Goal: Task Accomplishment & Management: Use online tool/utility

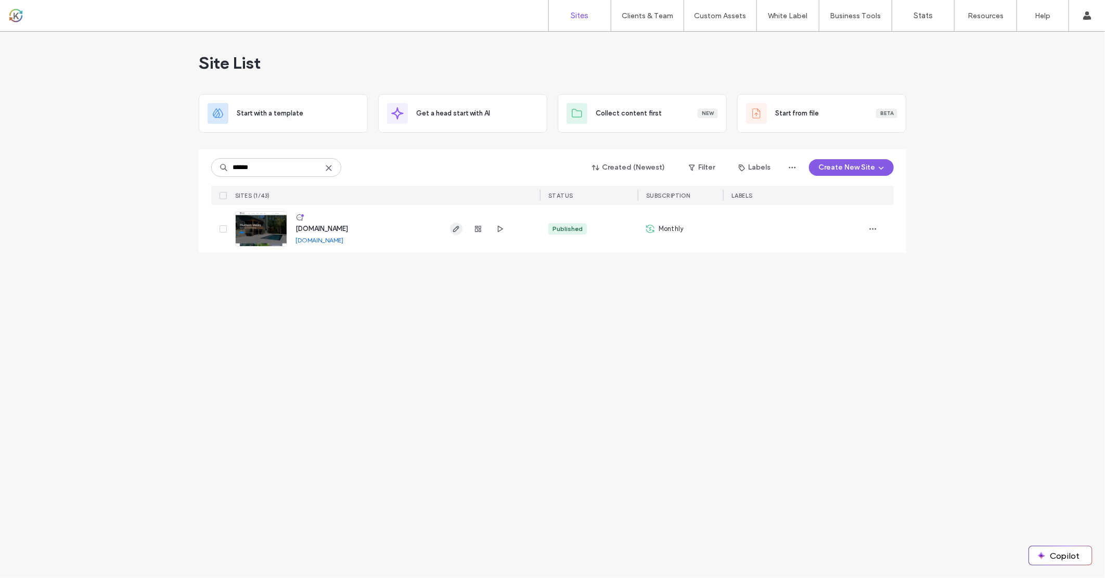
type input "******"
click at [459, 231] on icon "button" at bounding box center [456, 229] width 8 height 8
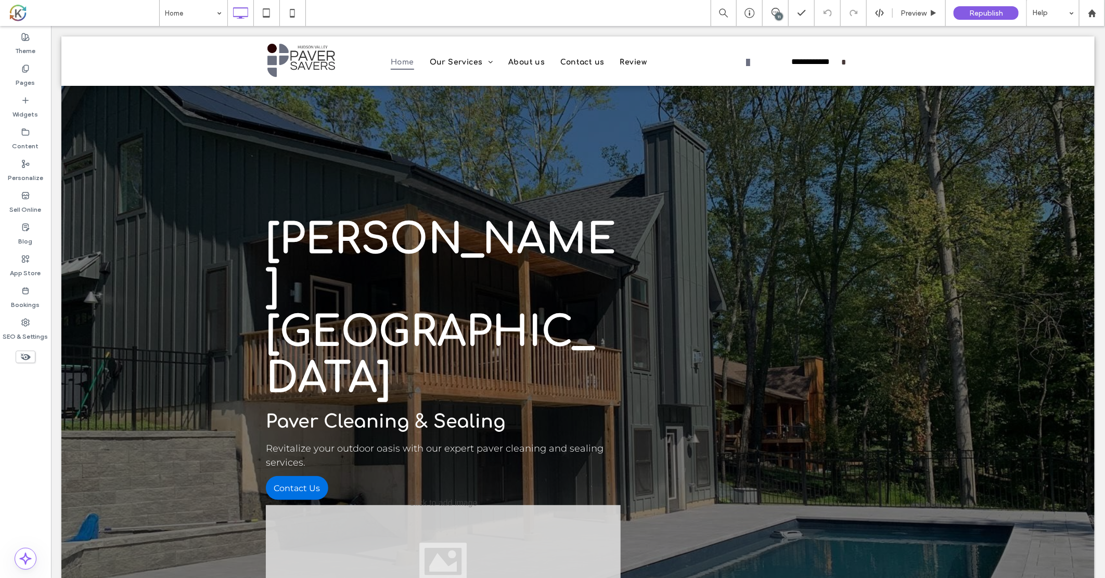
click at [778, 17] on div "11" at bounding box center [779, 16] width 8 height 8
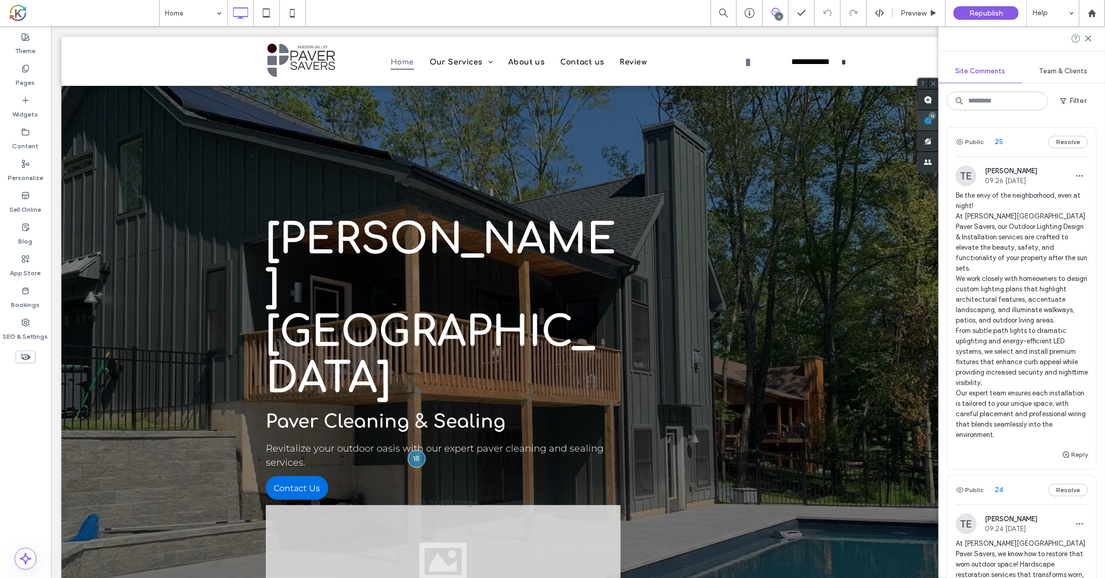
click at [937, 119] on div "11" at bounding box center [933, 116] width 8 height 8
click at [971, 174] on img at bounding box center [966, 176] width 21 height 21
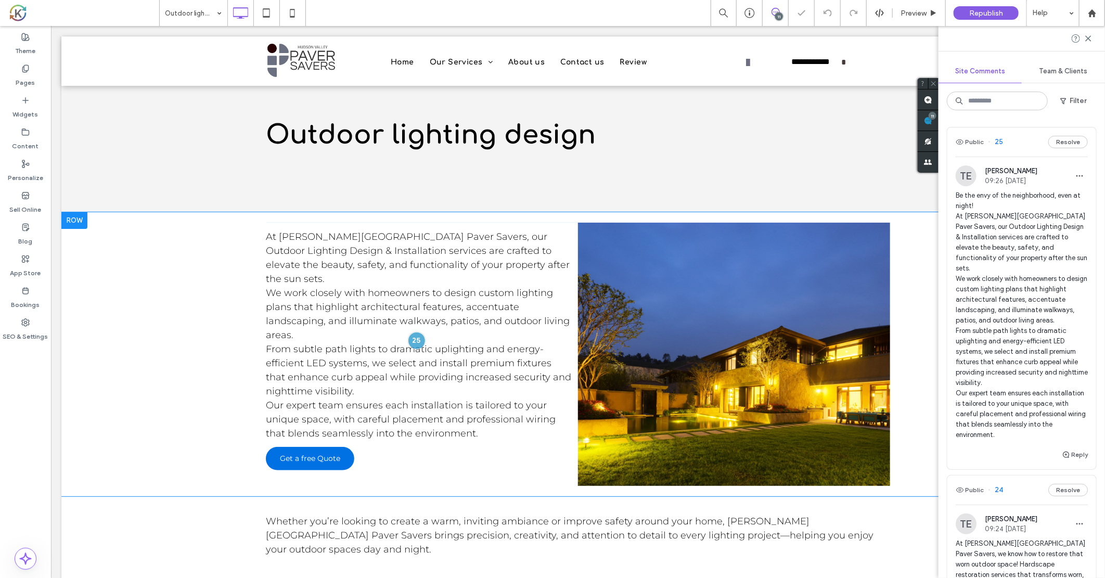
scroll to position [27, 0]
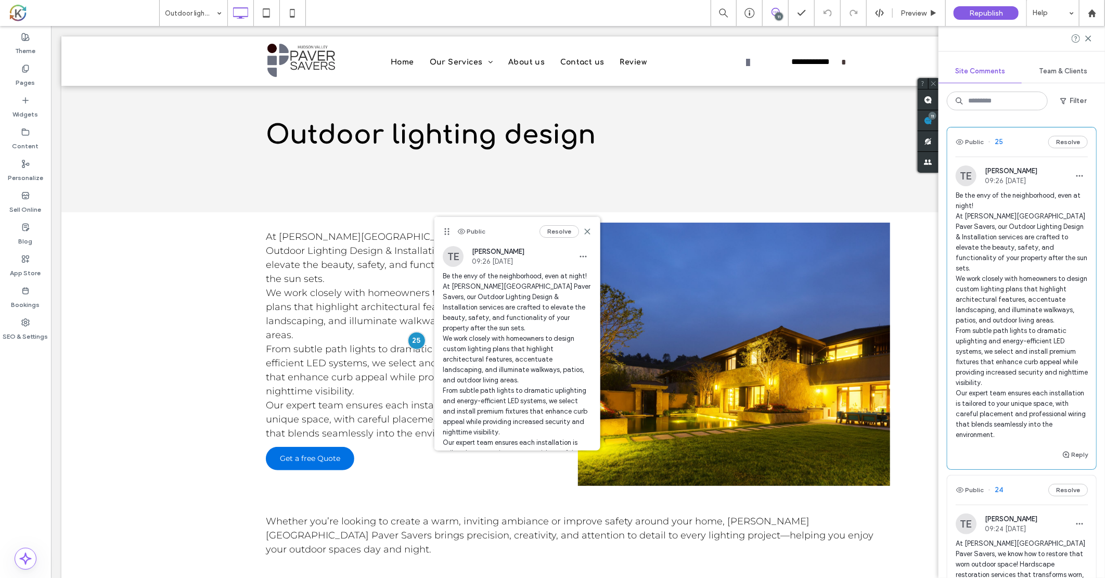
click at [981, 249] on span "Be the envy of the neighborhood, even at night! At Hudson Valley Paver Savers, …" at bounding box center [1022, 315] width 132 height 250
click at [1000, 240] on span "Be the envy of the neighborhood, even at night! At Hudson Valley Paver Savers, …" at bounding box center [1022, 315] width 132 height 250
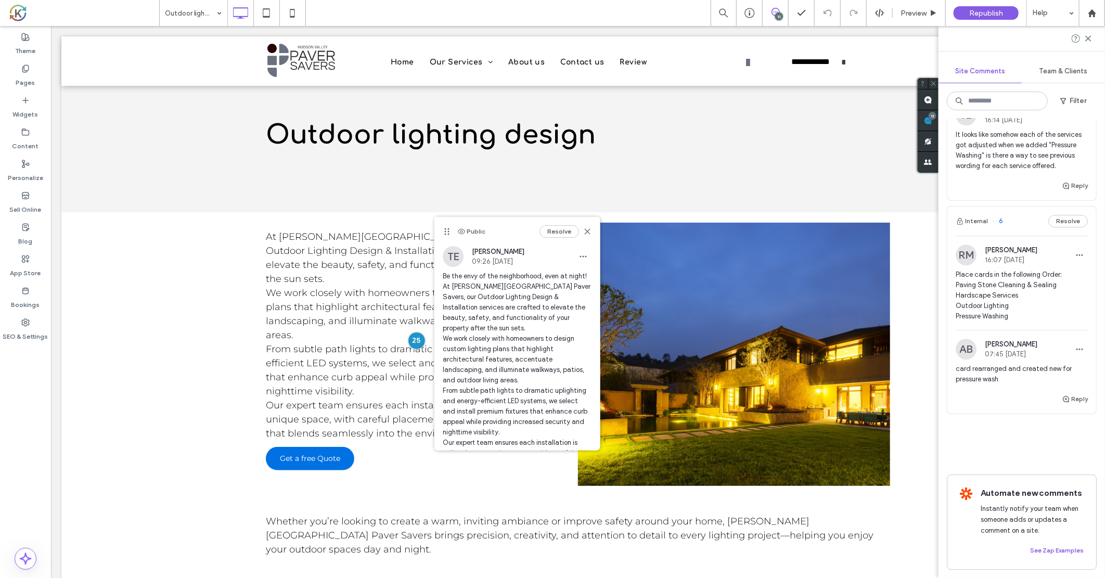
scroll to position [1817, 0]
click at [1058, 231] on button "Resolve" at bounding box center [1069, 224] width 40 height 12
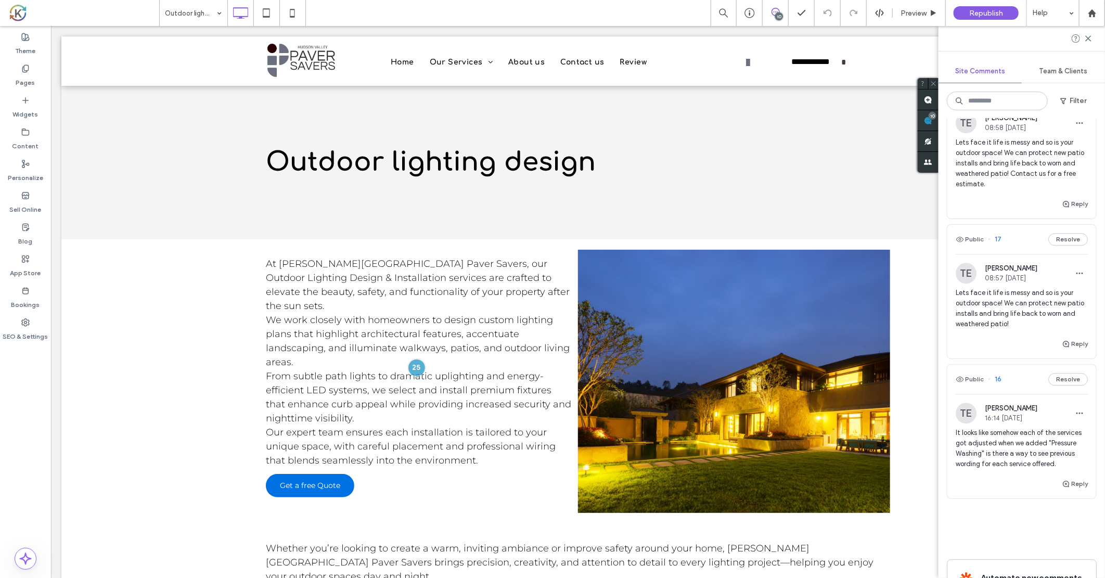
scroll to position [1561, 0]
